Goal: Transaction & Acquisition: Book appointment/travel/reservation

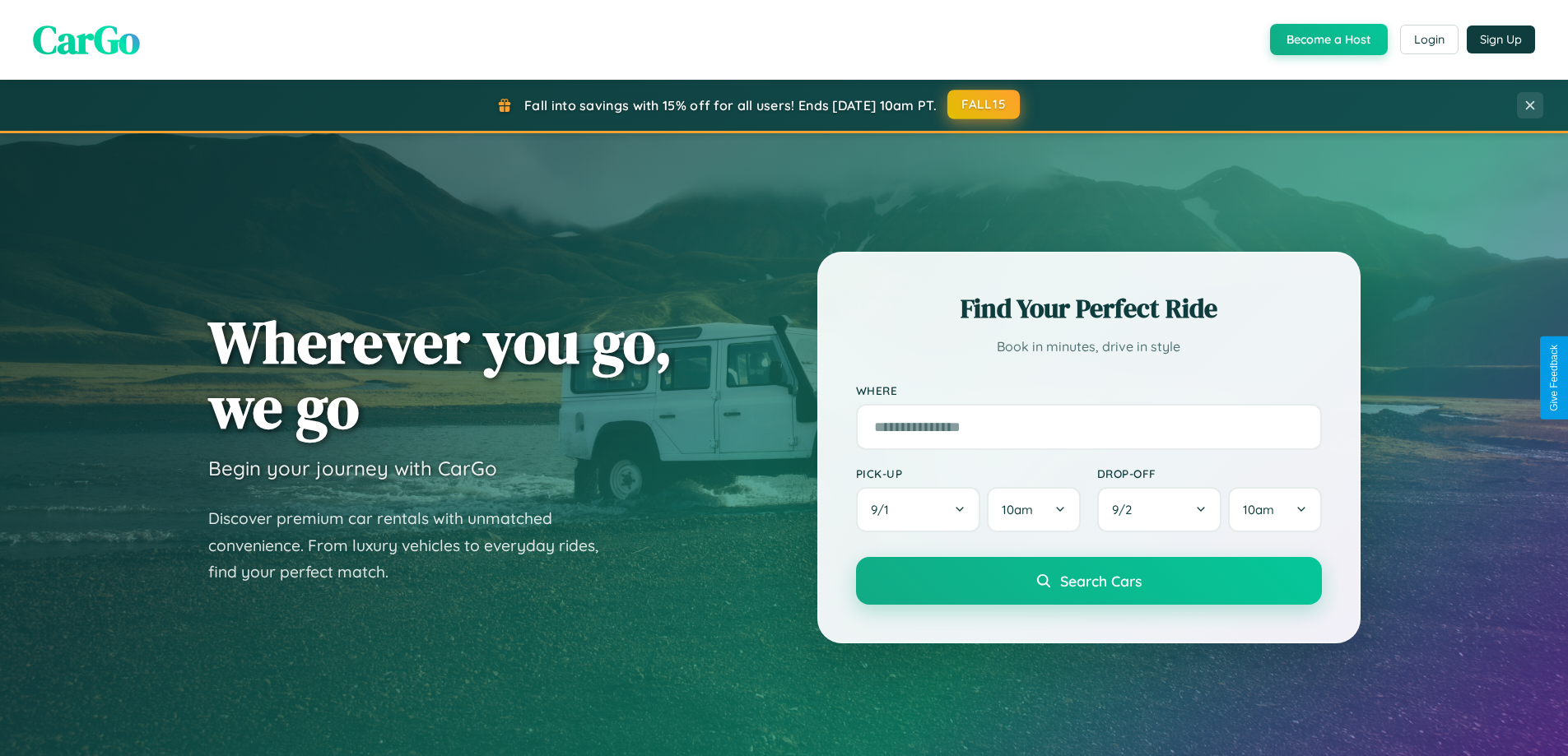
click at [985, 104] on button "FALL15" at bounding box center [984, 104] width 72 height 29
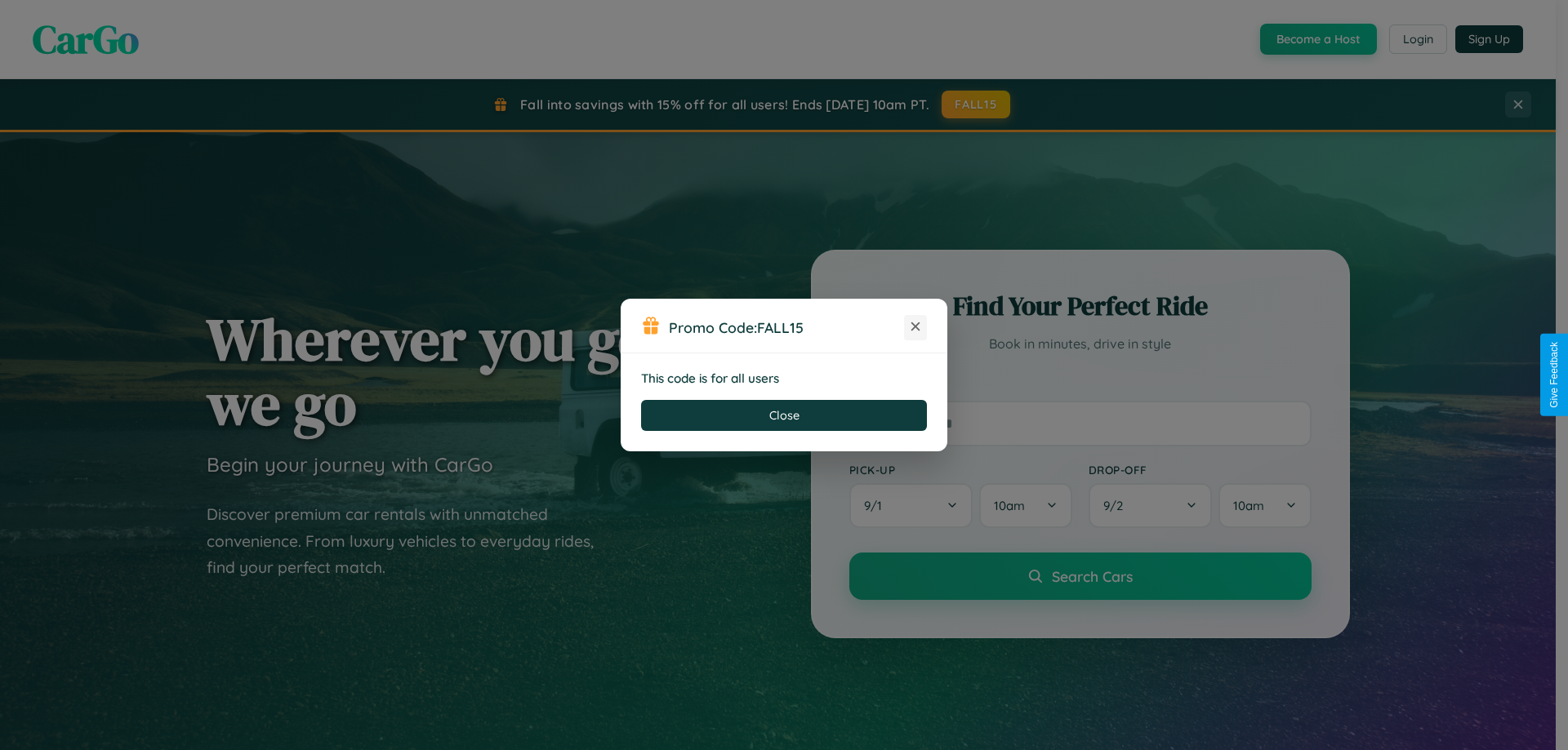
click at [916, 328] on icon at bounding box center [915, 326] width 16 height 16
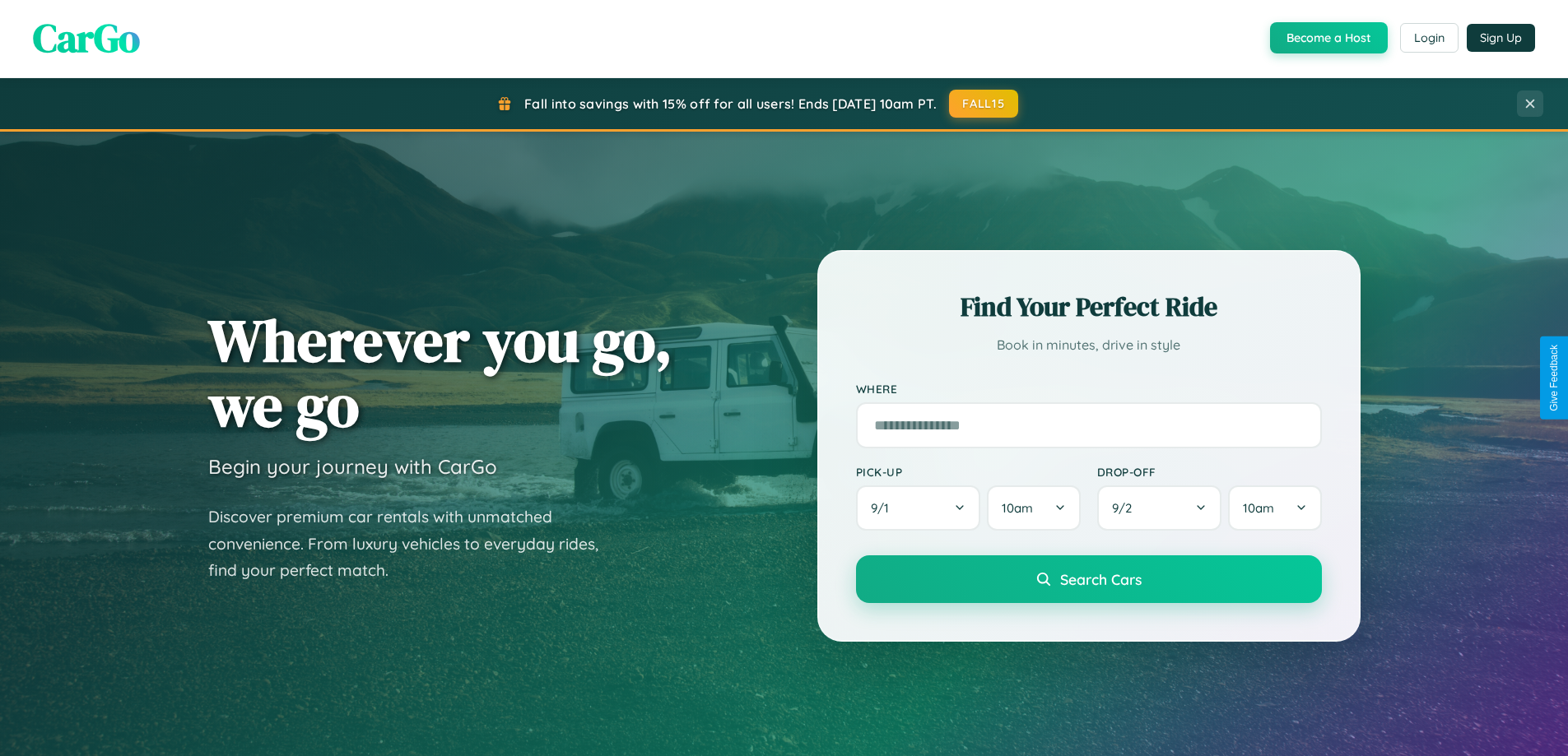
scroll to position [355, 0]
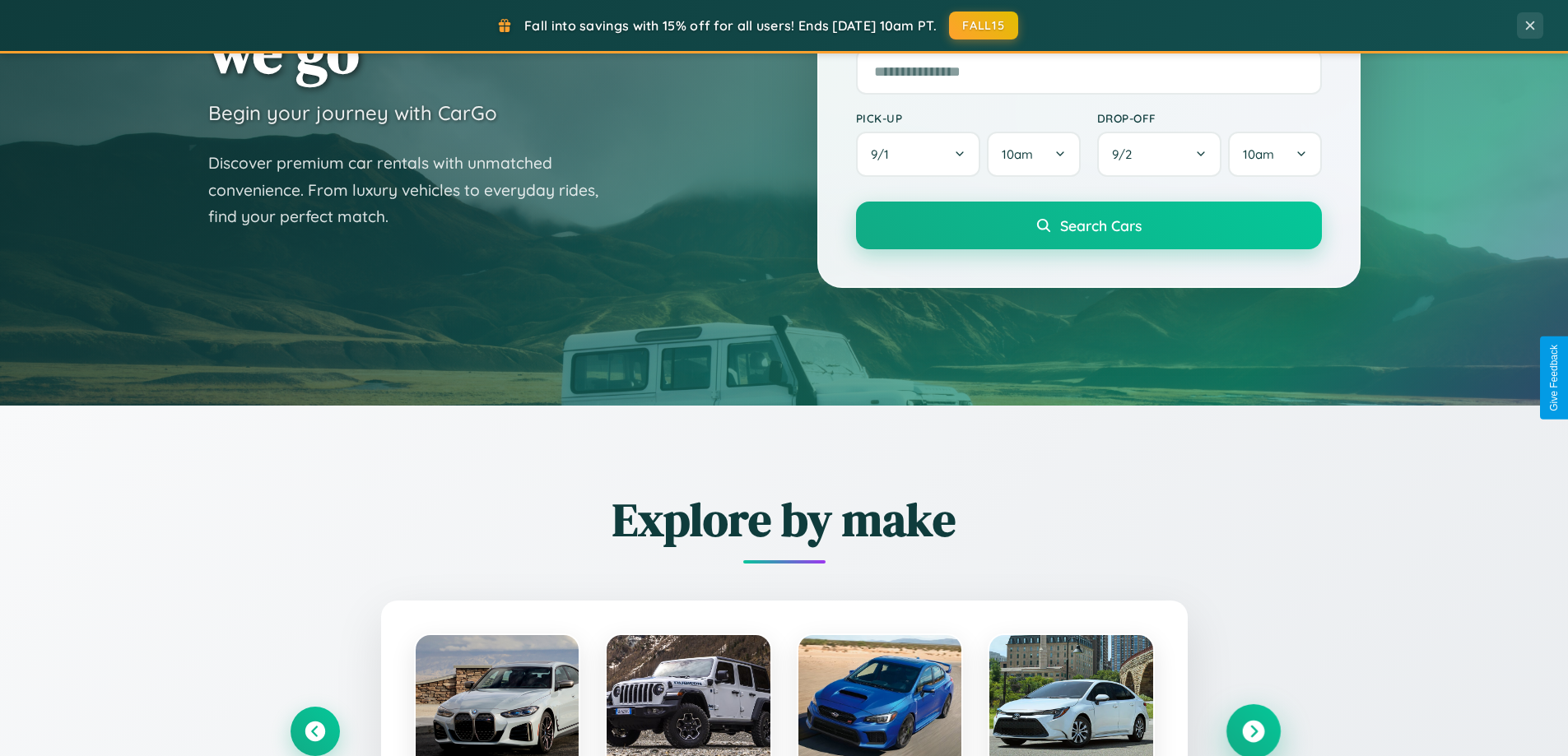
click at [1253, 731] on icon at bounding box center [1253, 731] width 22 height 22
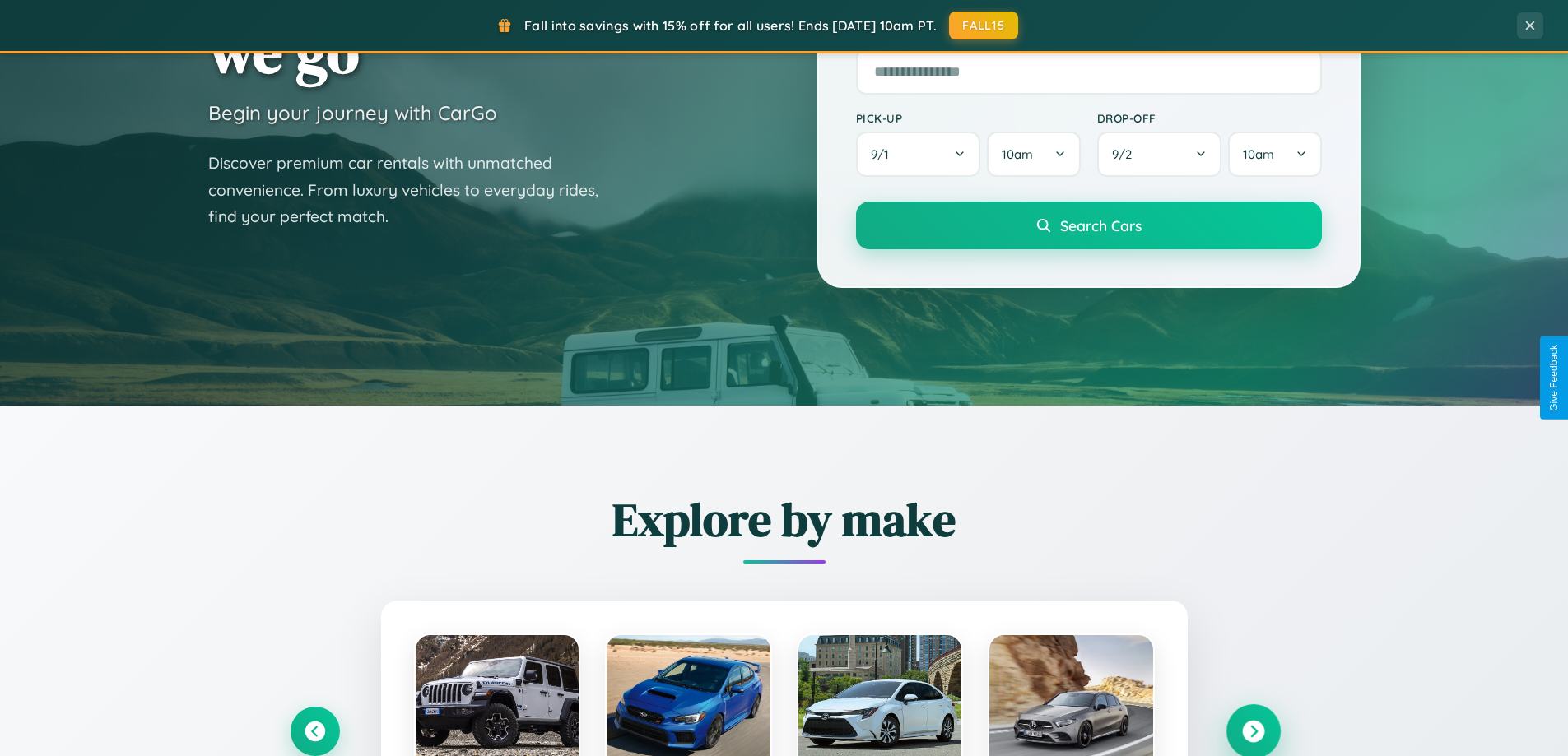
click at [1253, 730] on icon at bounding box center [1253, 731] width 22 height 22
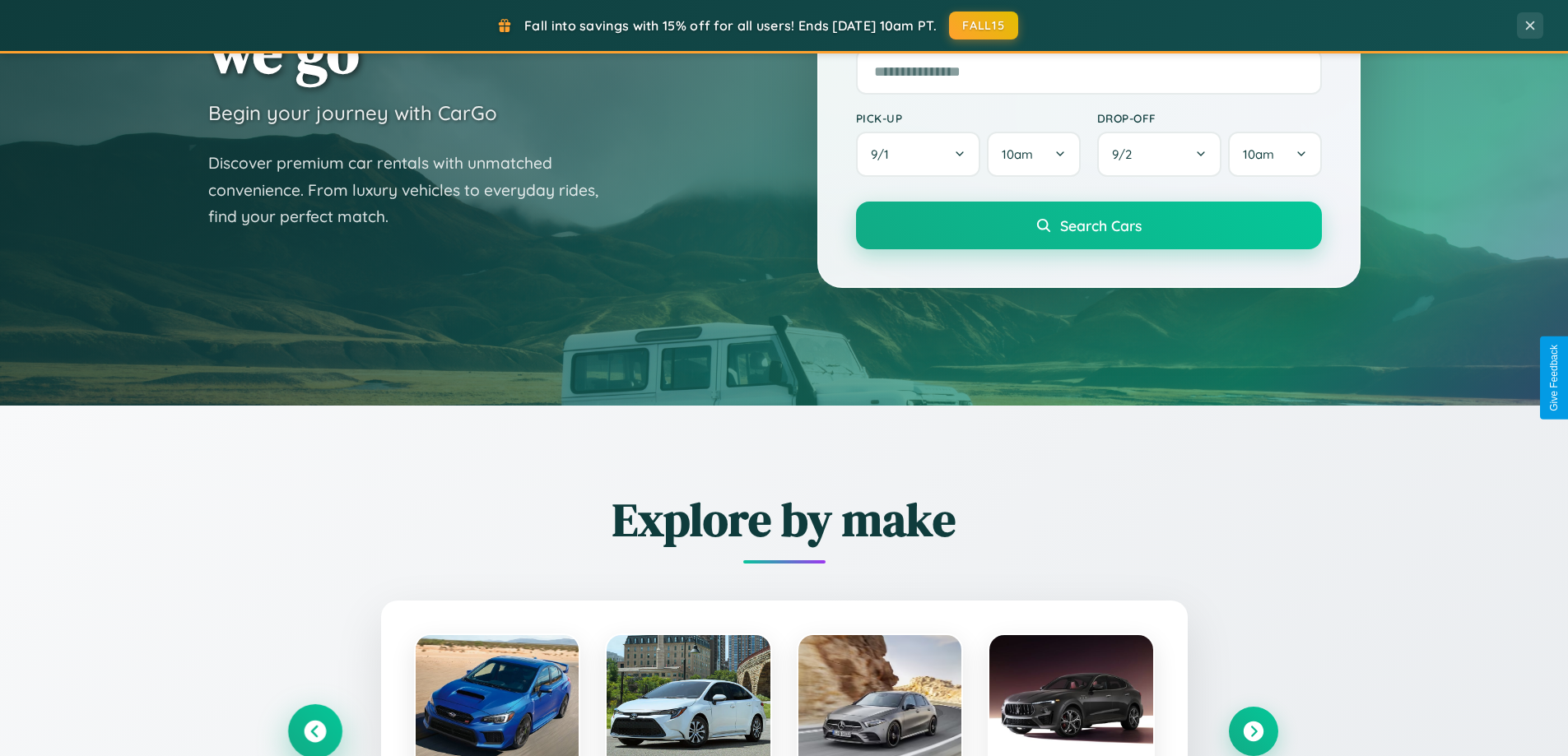
click at [314, 731] on icon at bounding box center [314, 731] width 22 height 22
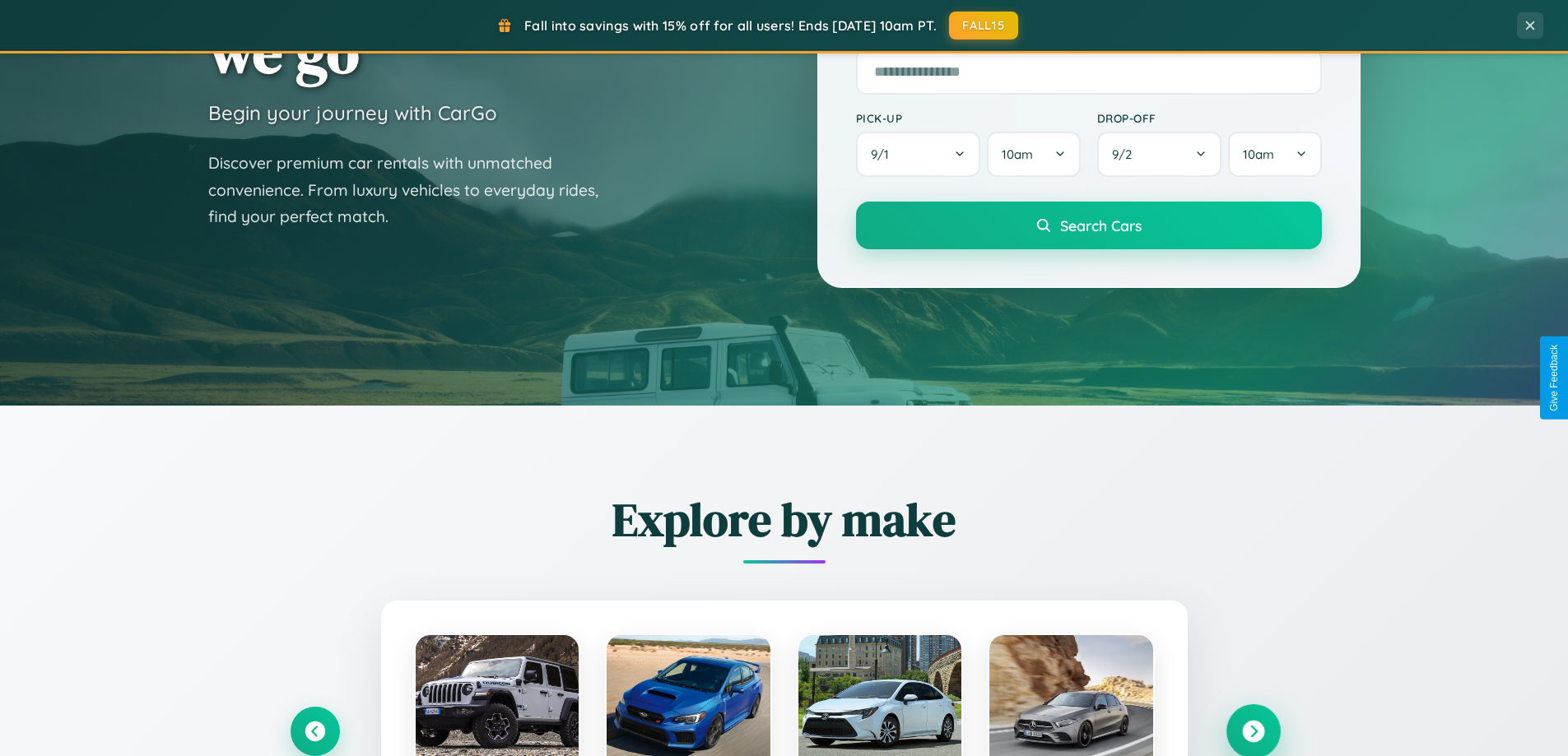
click at [1253, 731] on icon at bounding box center [1253, 731] width 22 height 22
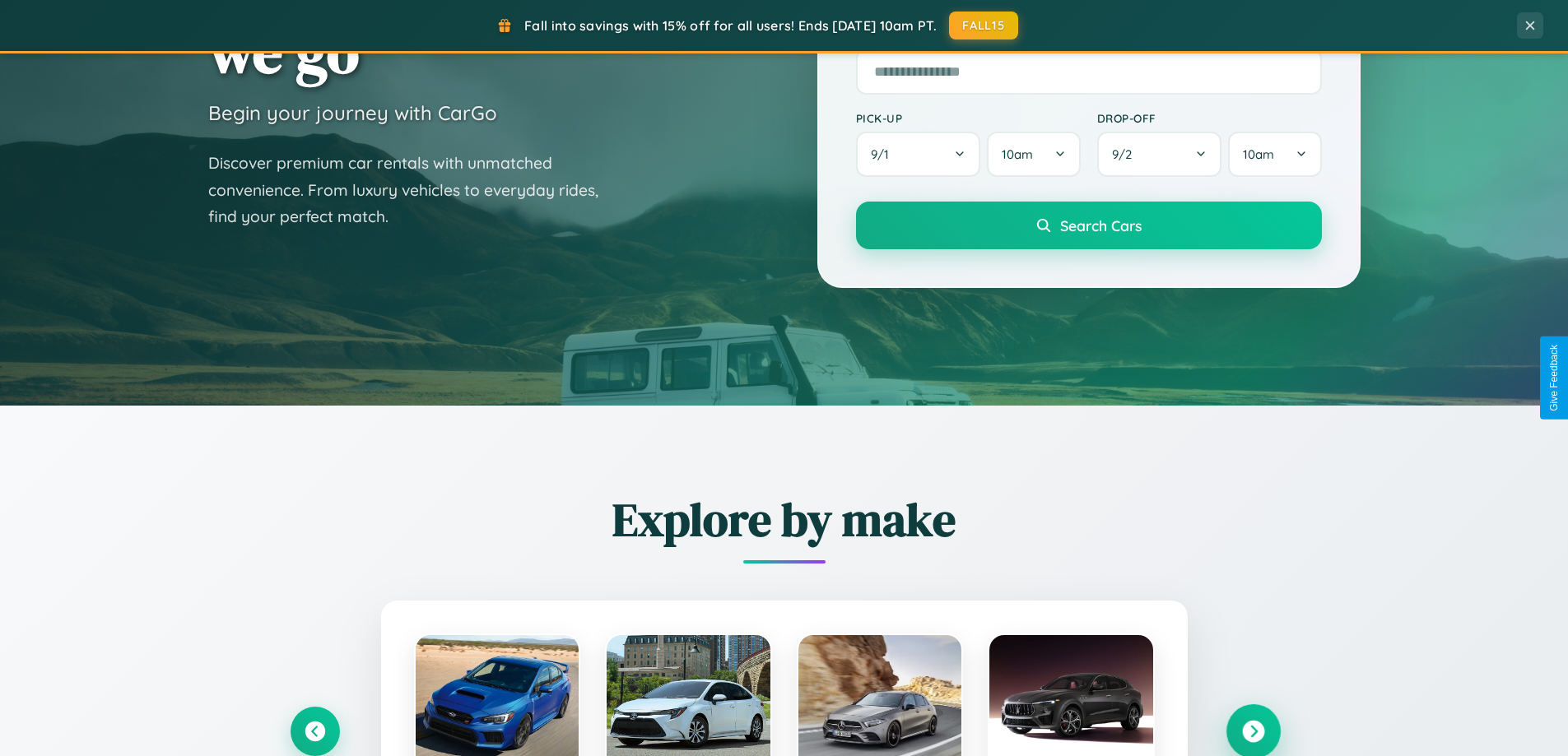
click at [1253, 730] on icon at bounding box center [1253, 731] width 22 height 22
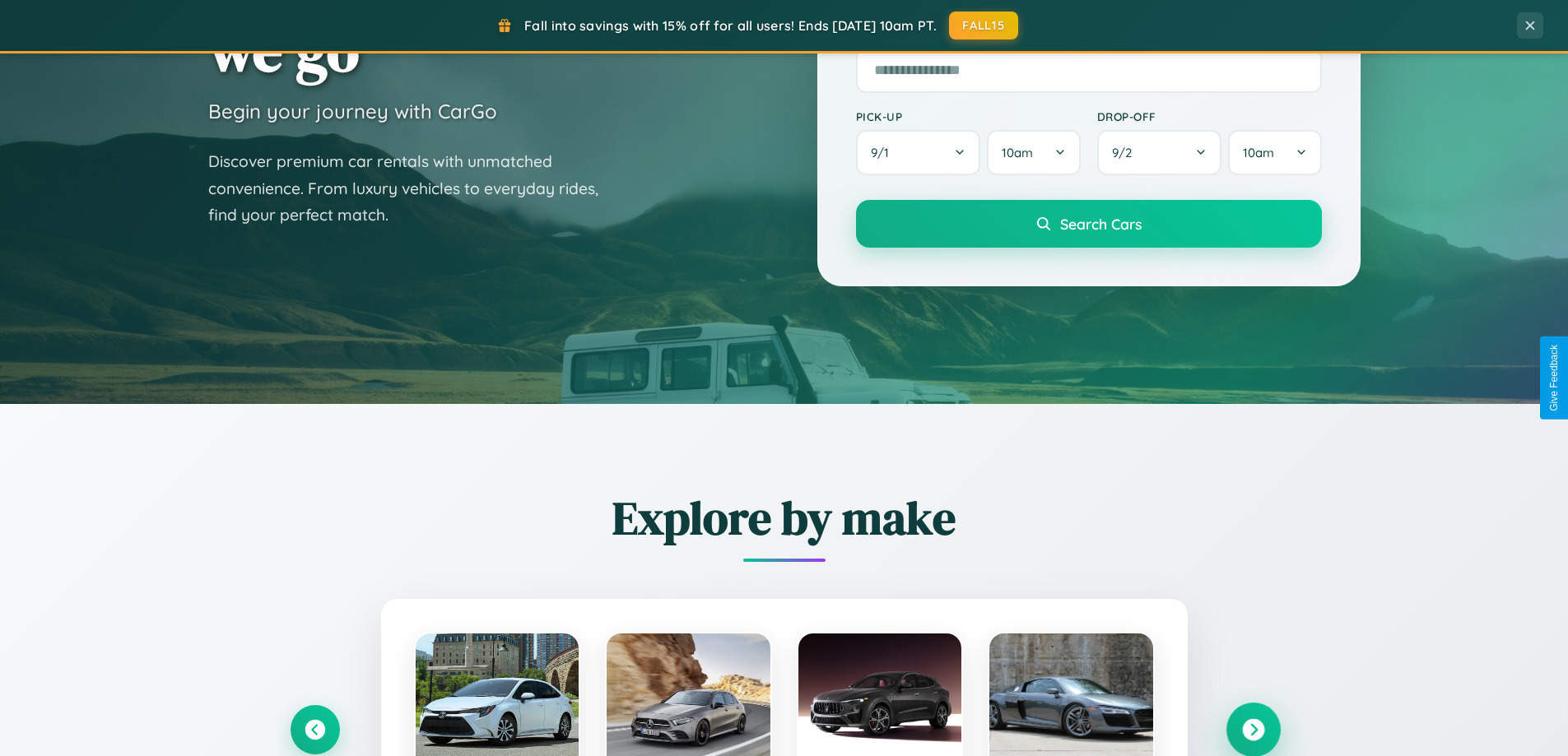
scroll to position [709, 0]
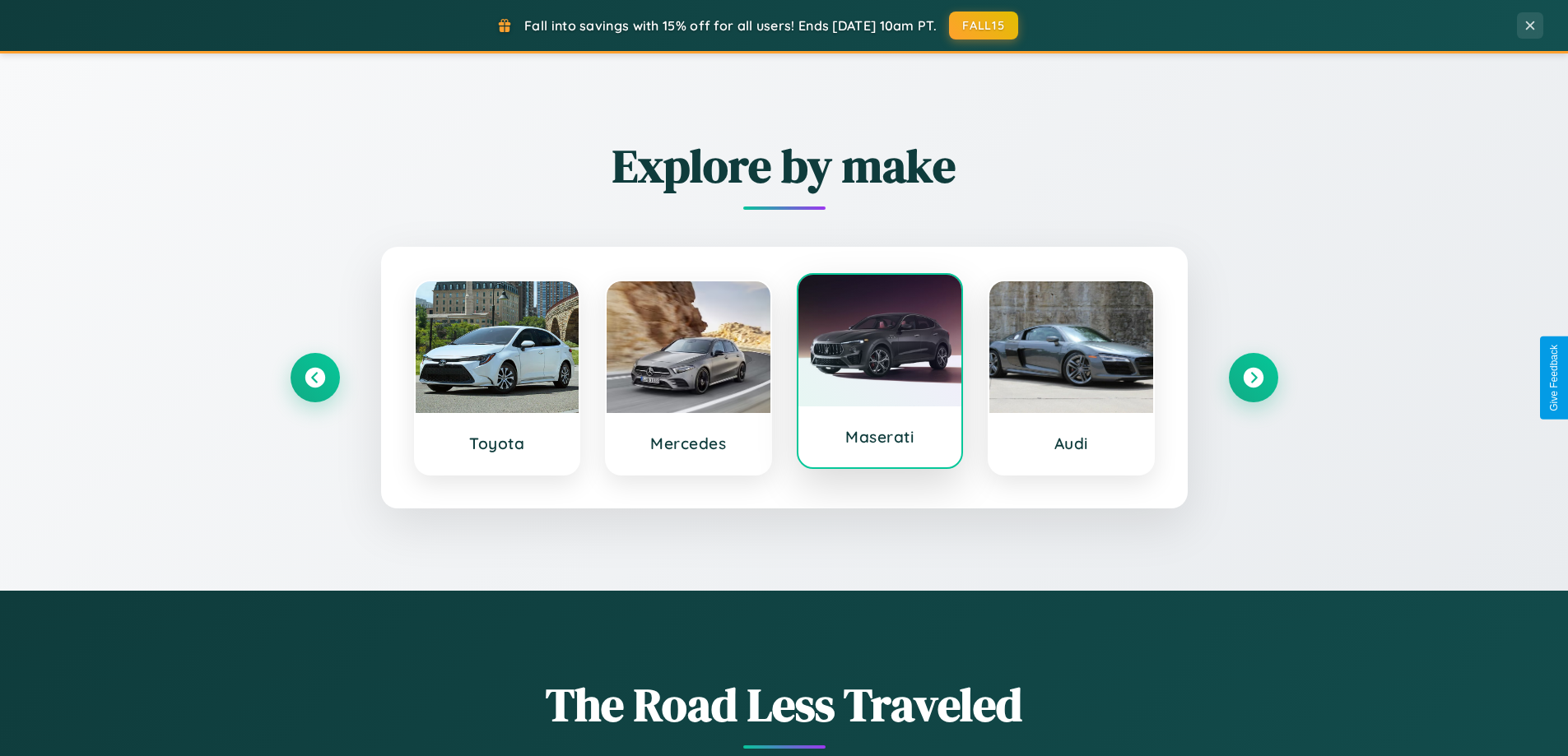
click at [879, 372] on div at bounding box center [880, 340] width 163 height 132
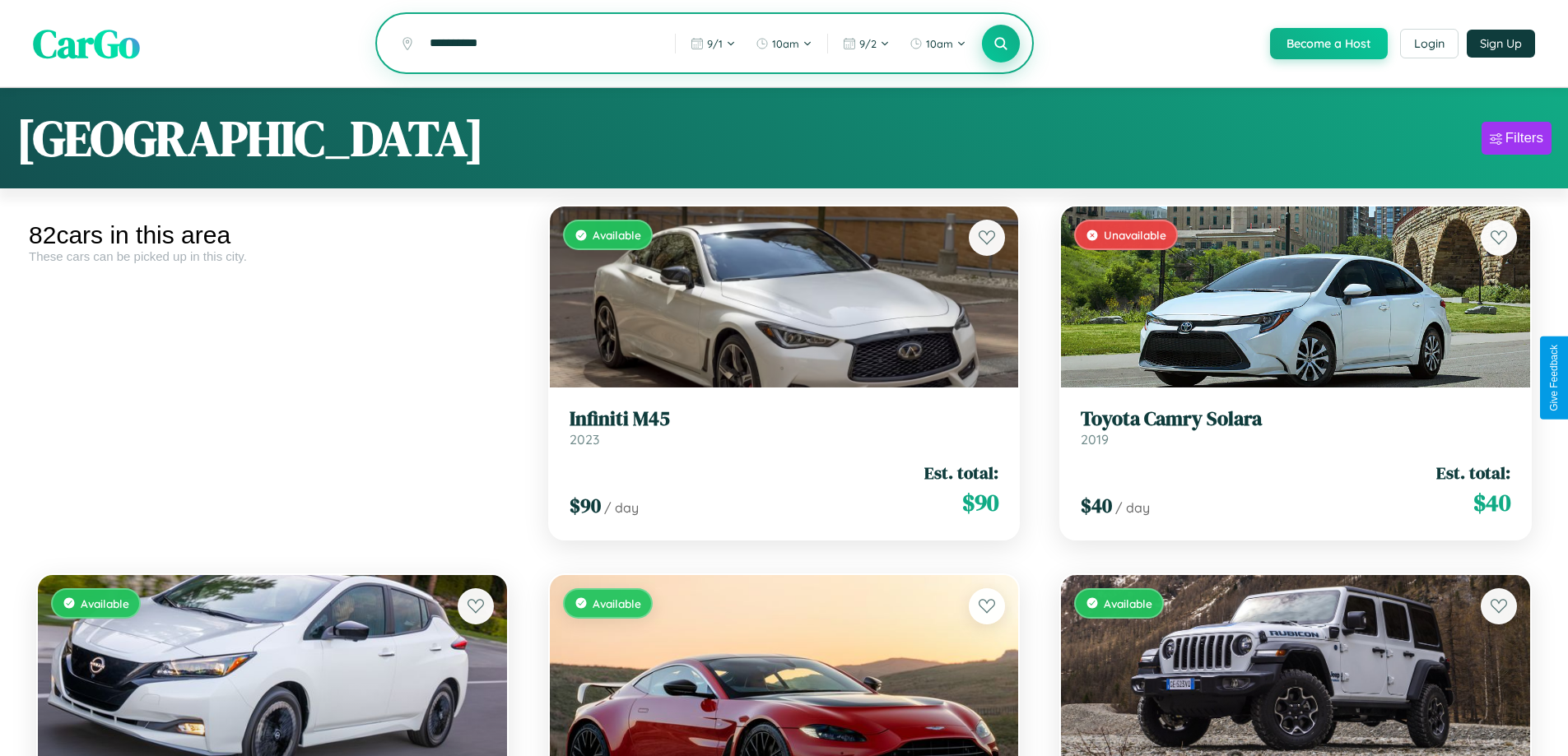
click at [1000, 45] on icon at bounding box center [1001, 43] width 15 height 15
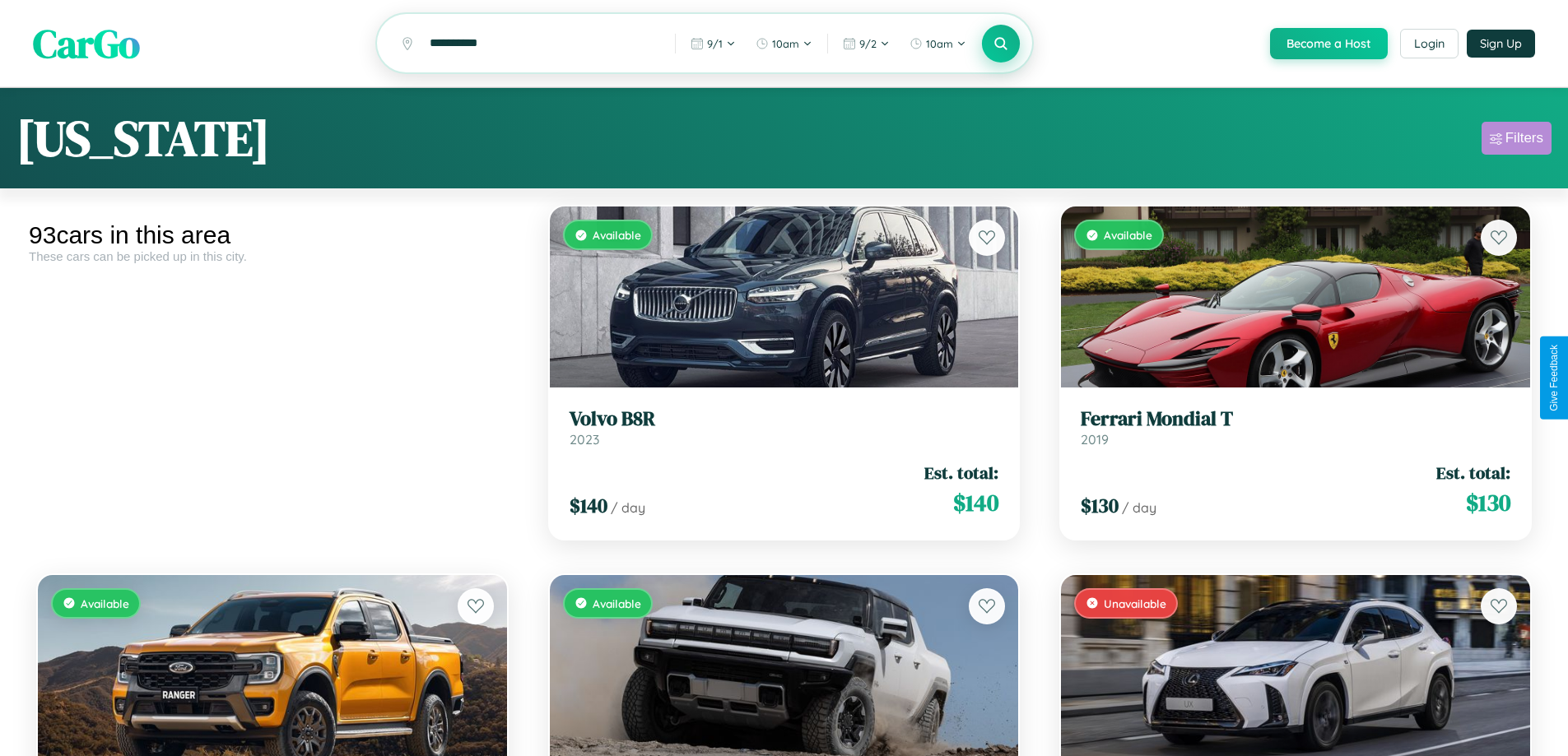
click at [1516, 141] on div "Filters" at bounding box center [1524, 138] width 38 height 16
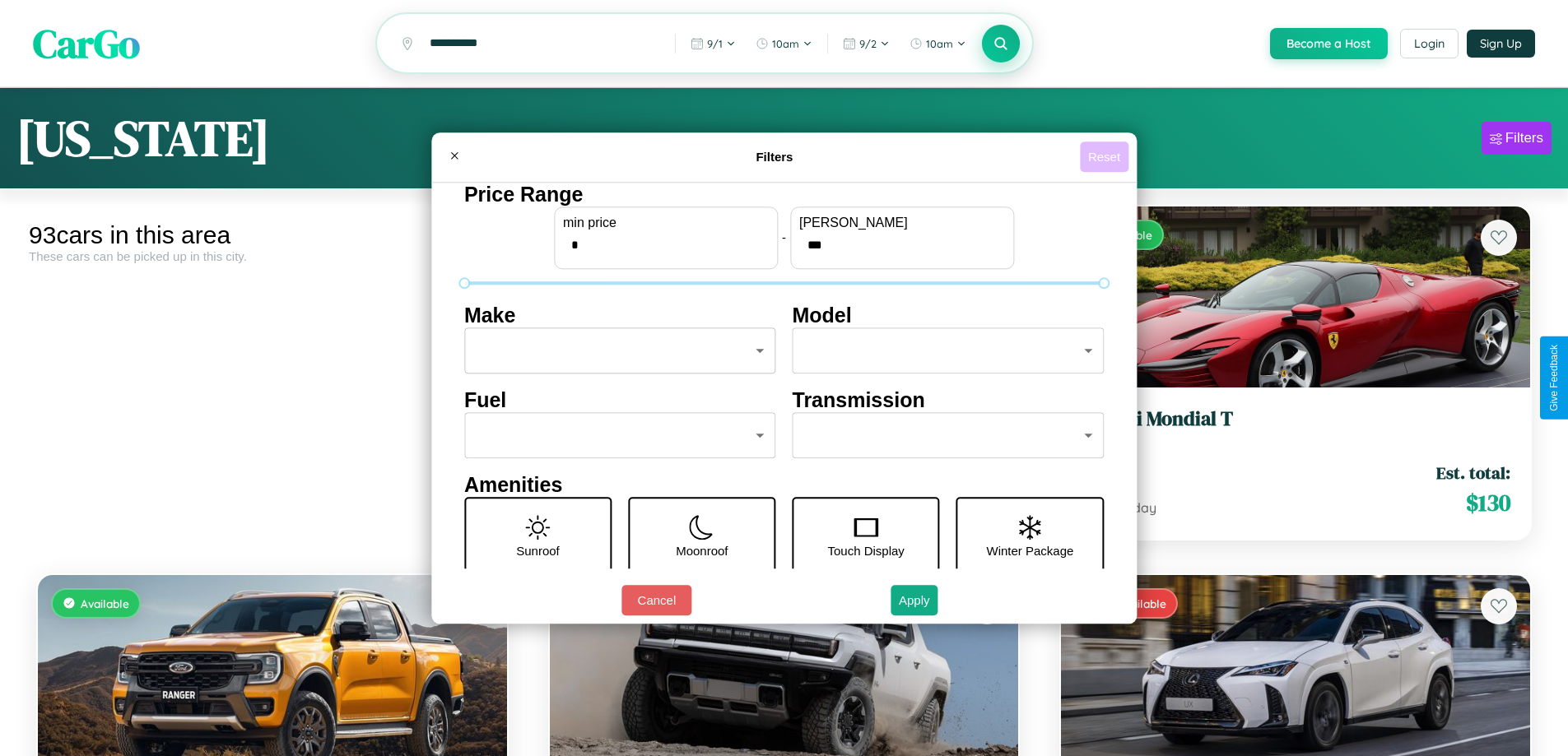
click at [1106, 157] on button "Reset" at bounding box center [1104, 157] width 48 height 30
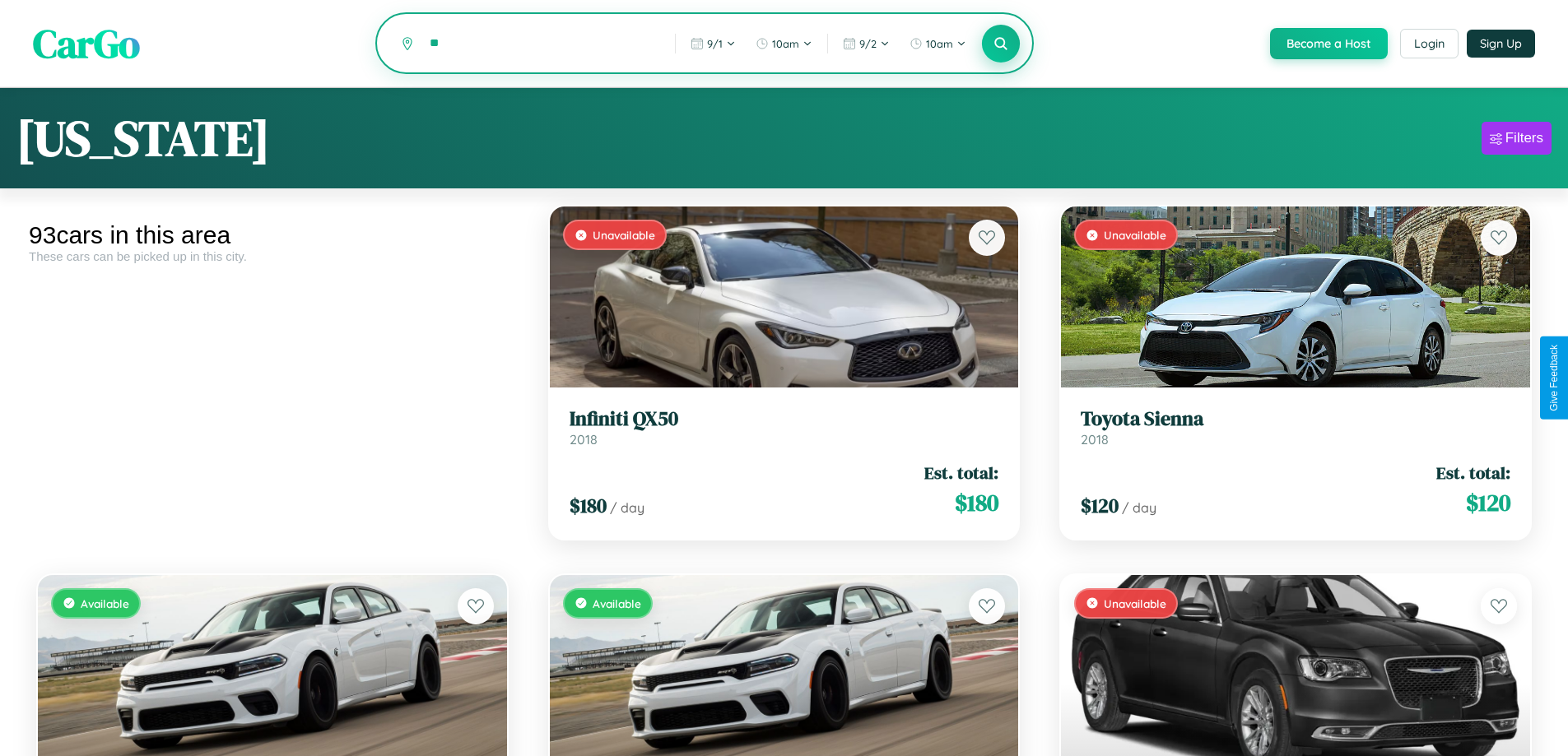
type input "*"
type input "*****"
click at [1000, 45] on icon at bounding box center [1001, 43] width 15 height 15
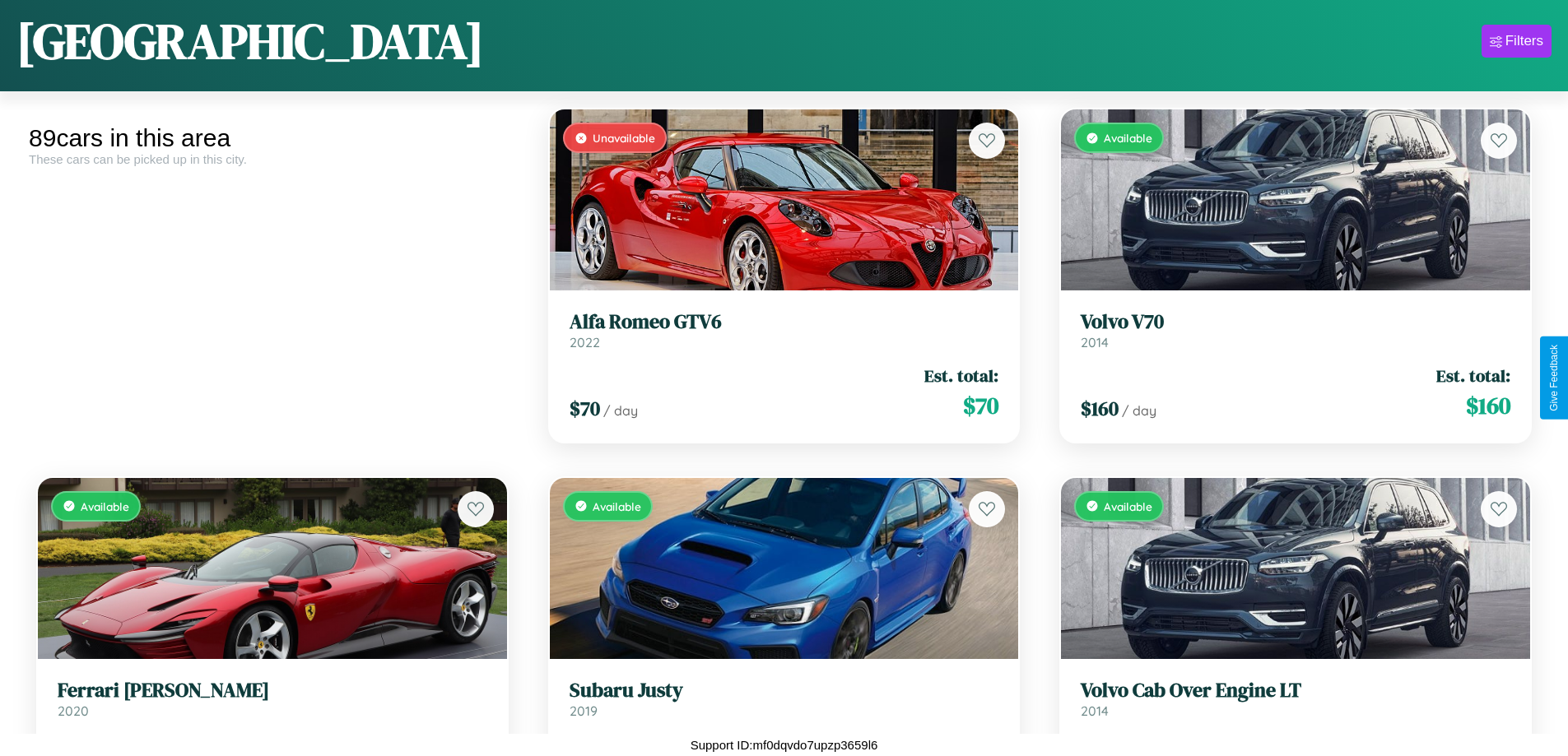
scroll to position [600, 0]
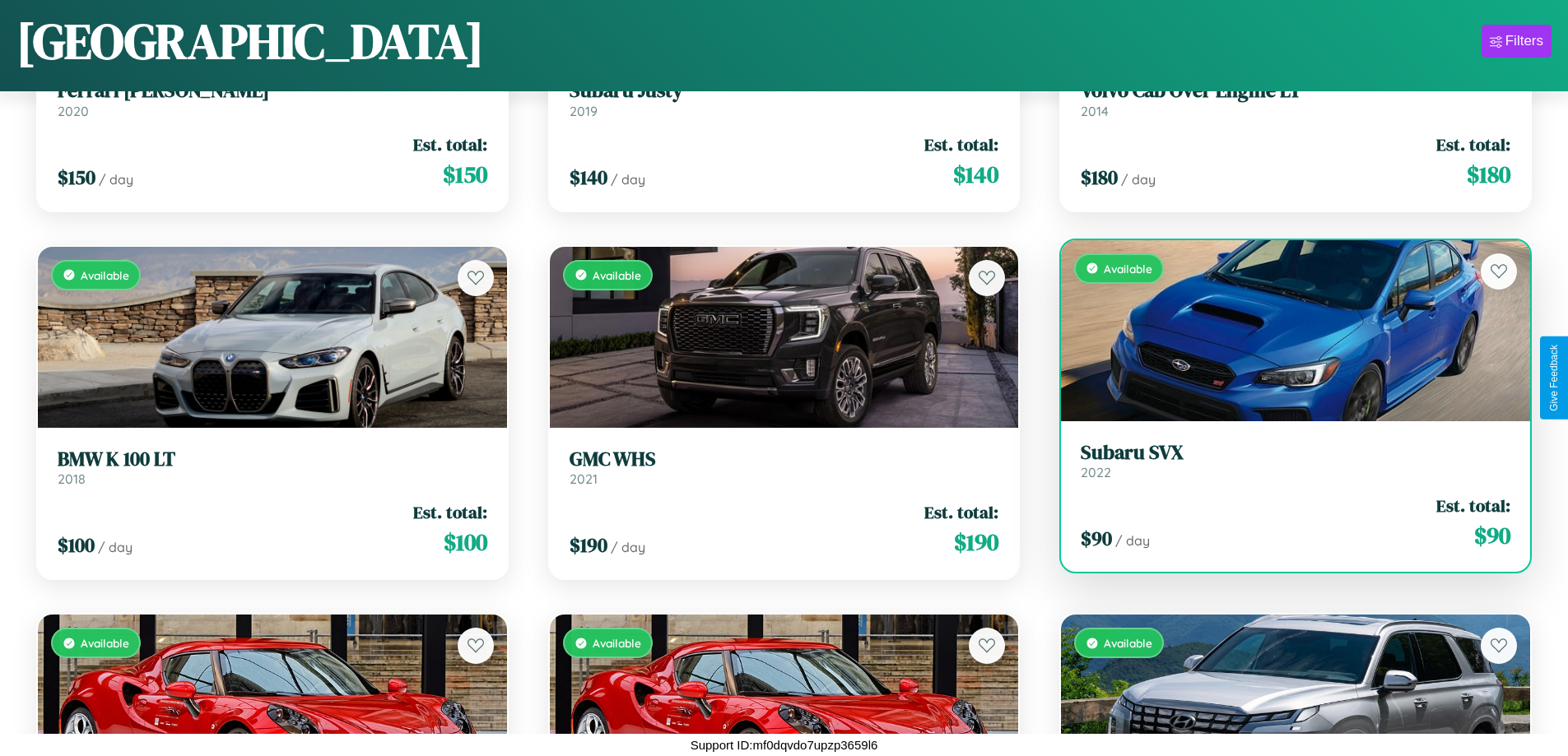
click at [1285, 463] on h3 "Subaru SVX" at bounding box center [1295, 453] width 429 height 24
